Goal: Find specific page/section

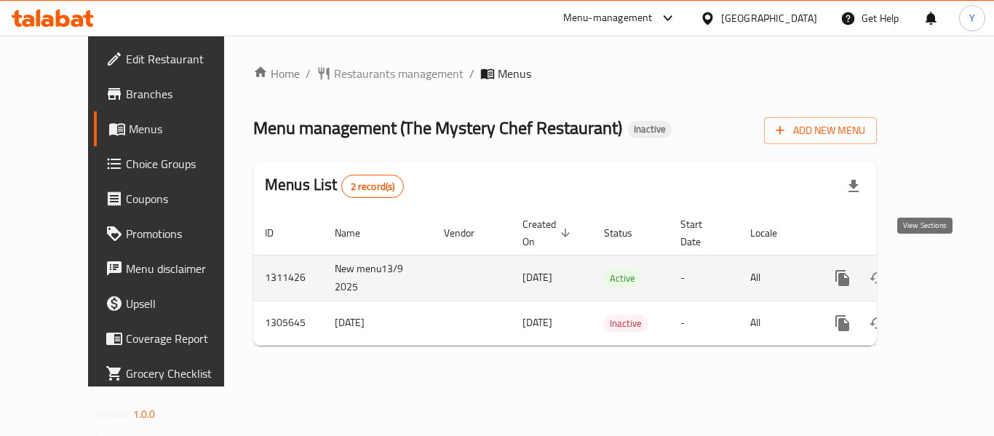
click at [941, 271] on icon "enhanced table" at bounding box center [947, 277] width 13 height 13
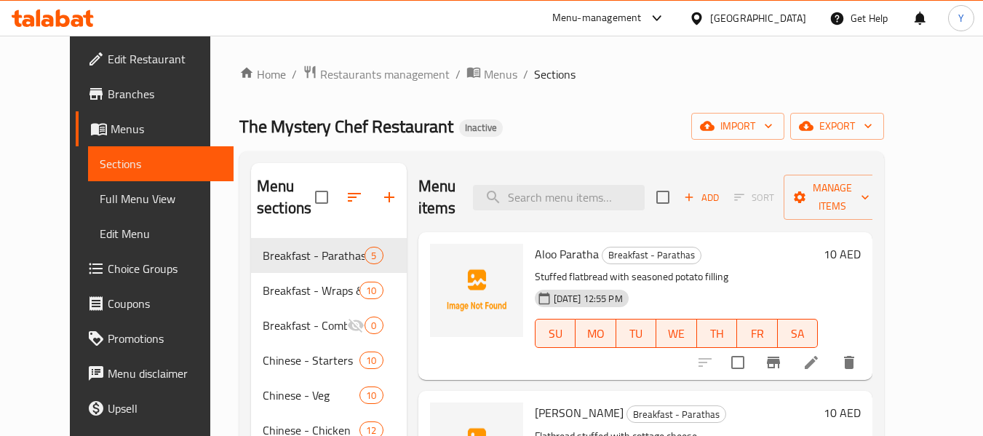
click at [750, 18] on div "[GEOGRAPHIC_DATA]" at bounding box center [758, 18] width 96 height 16
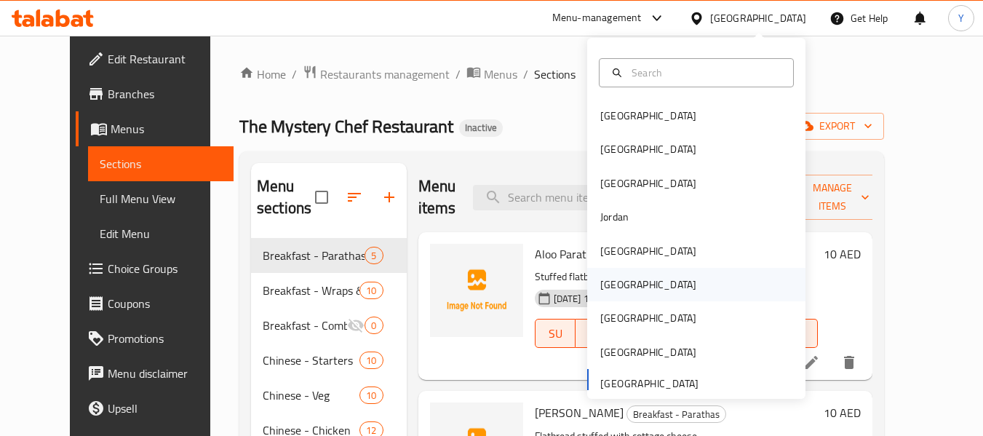
click at [619, 279] on div "[GEOGRAPHIC_DATA]" at bounding box center [648, 284] width 119 height 33
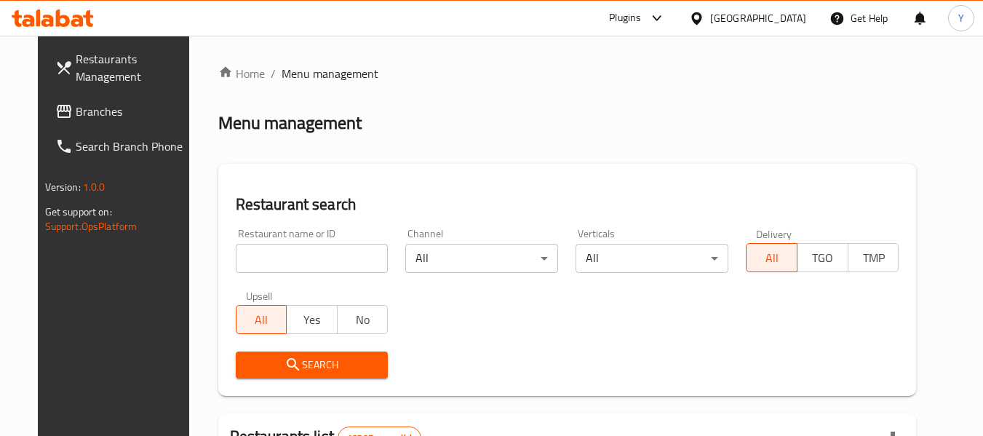
click at [321, 259] on input "search" at bounding box center [312, 258] width 153 height 29
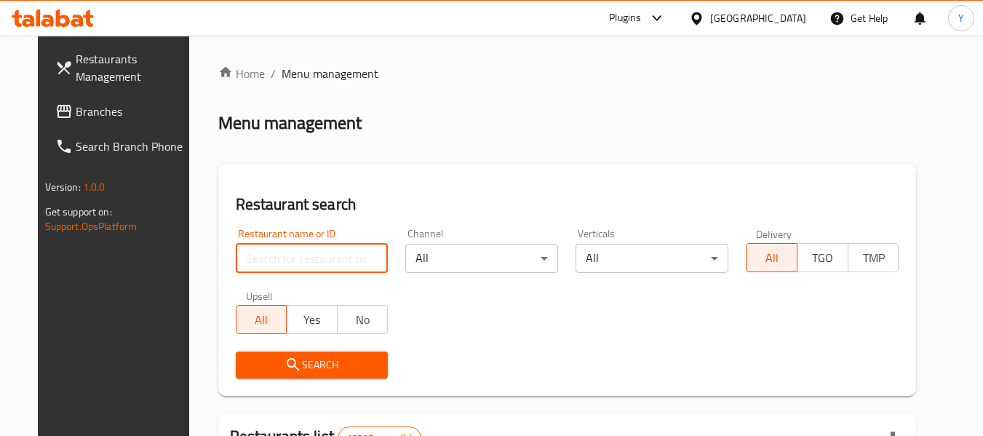
paste input "638470"
type input "638470"
click button "Search" at bounding box center [312, 365] width 153 height 27
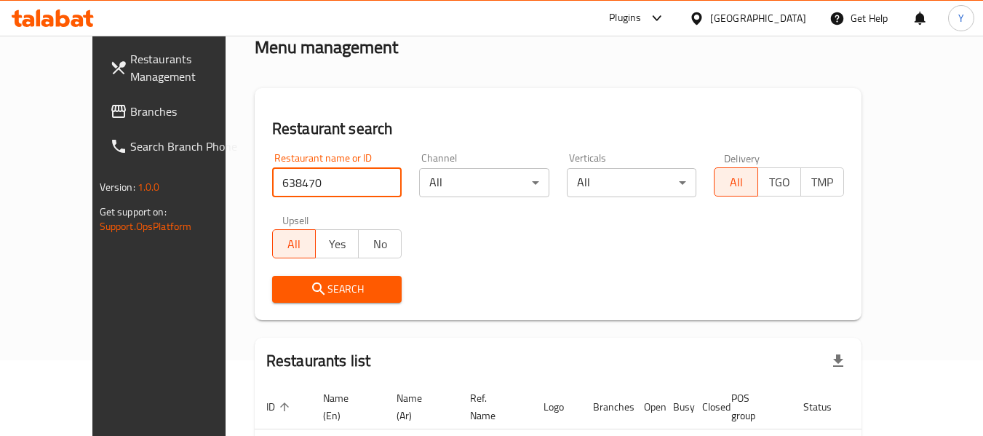
scroll to position [159, 0]
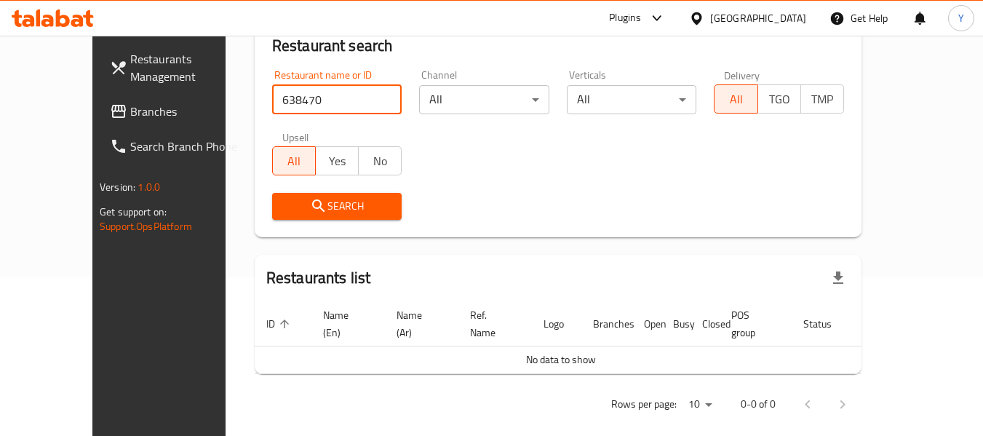
click at [130, 103] on span "Branches" at bounding box center [187, 111] width 115 height 17
